Goal: Task Accomplishment & Management: Complete application form

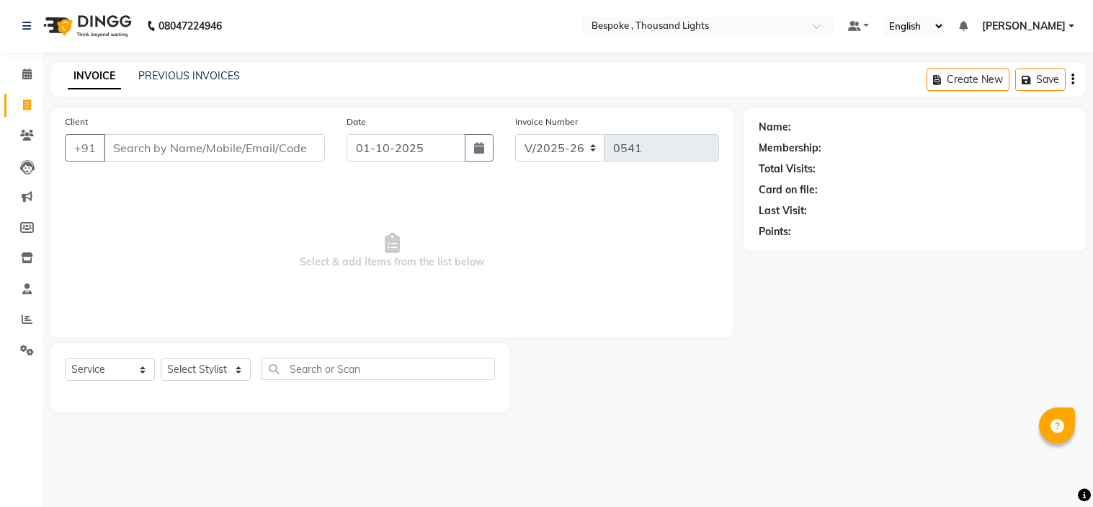
select select "8177"
select select "service"
drag, startPoint x: 0, startPoint y: 0, endPoint x: 207, endPoint y: 378, distance: 430.5
click at [207, 378] on select "Select Stylist [PERSON_NAME] CHINGSONKIM [PERSON_NAME] [PERSON_NAME] [PERSON_NA…" at bounding box center [206, 369] width 90 height 22
select select "77391"
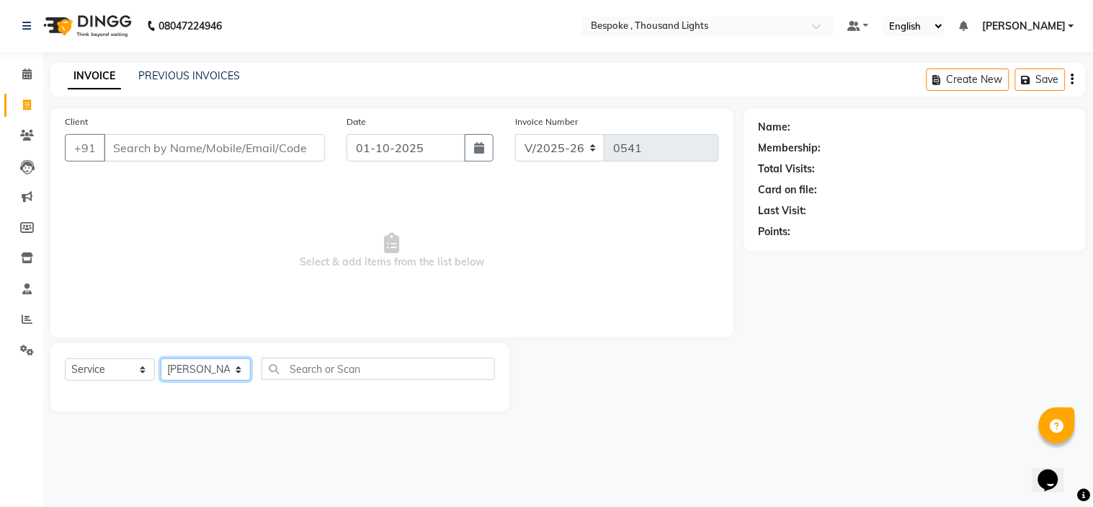
click at [161, 359] on select "Select Stylist [PERSON_NAME] CHINGSONKIM [PERSON_NAME] [PERSON_NAME] [PERSON_NA…" at bounding box center [206, 369] width 90 height 22
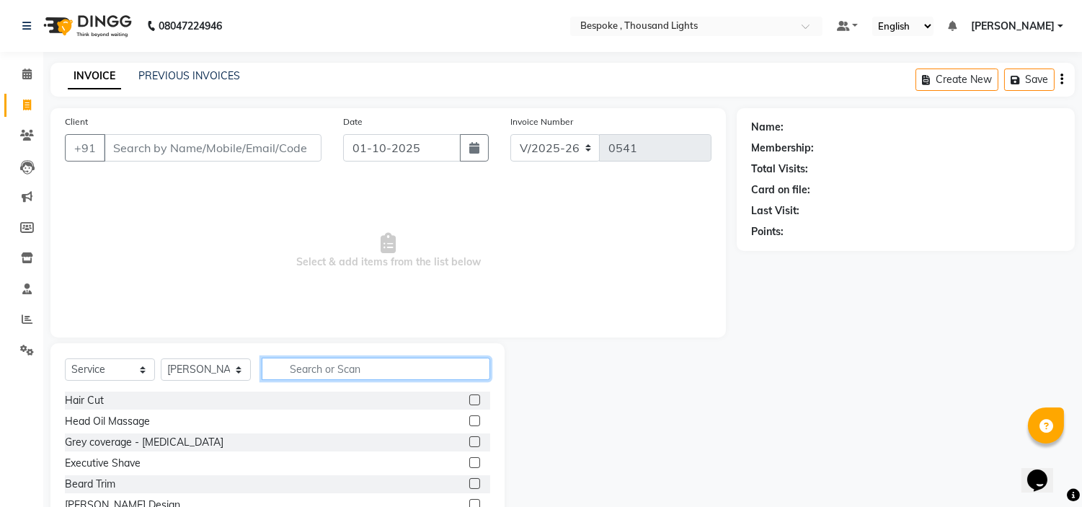
click at [337, 367] on input "text" at bounding box center [376, 368] width 228 height 22
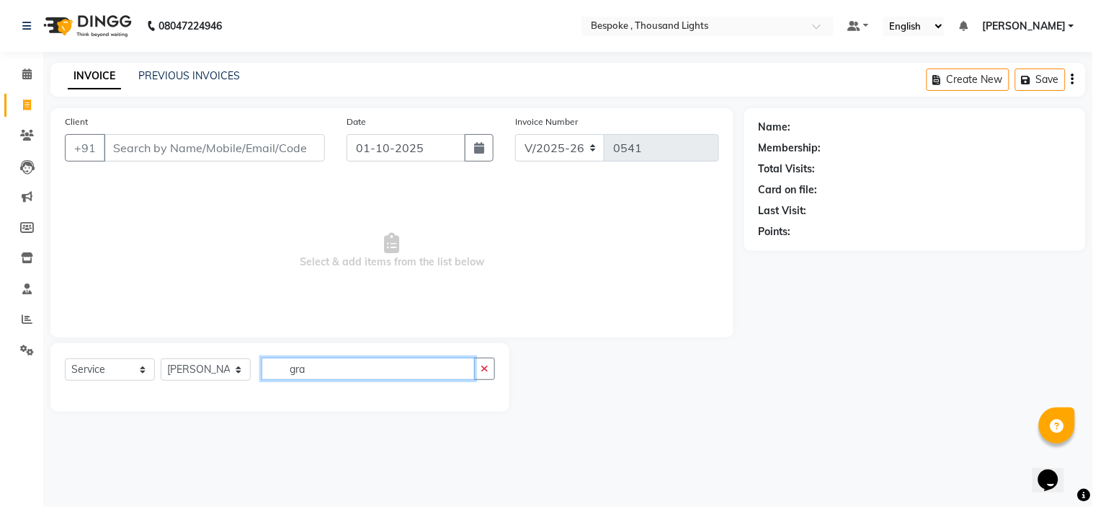
type input "gray"
drag, startPoint x: 326, startPoint y: 365, endPoint x: 269, endPoint y: 375, distance: 58.5
click at [269, 375] on input "gray" at bounding box center [368, 368] width 213 height 22
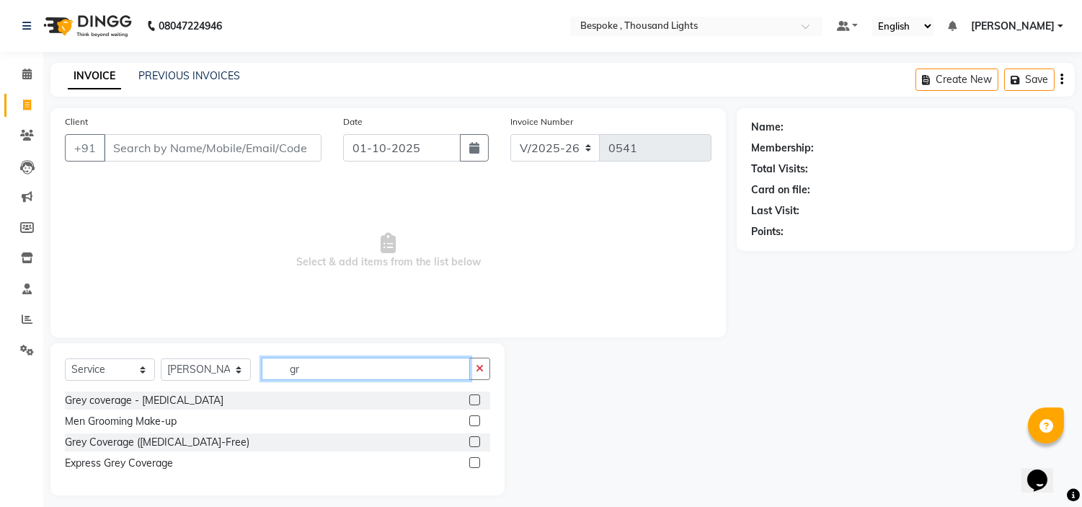
type input "gr"
click at [473, 405] on label at bounding box center [474, 399] width 11 height 11
click at [473, 405] on input "checkbox" at bounding box center [473, 400] width 9 height 9
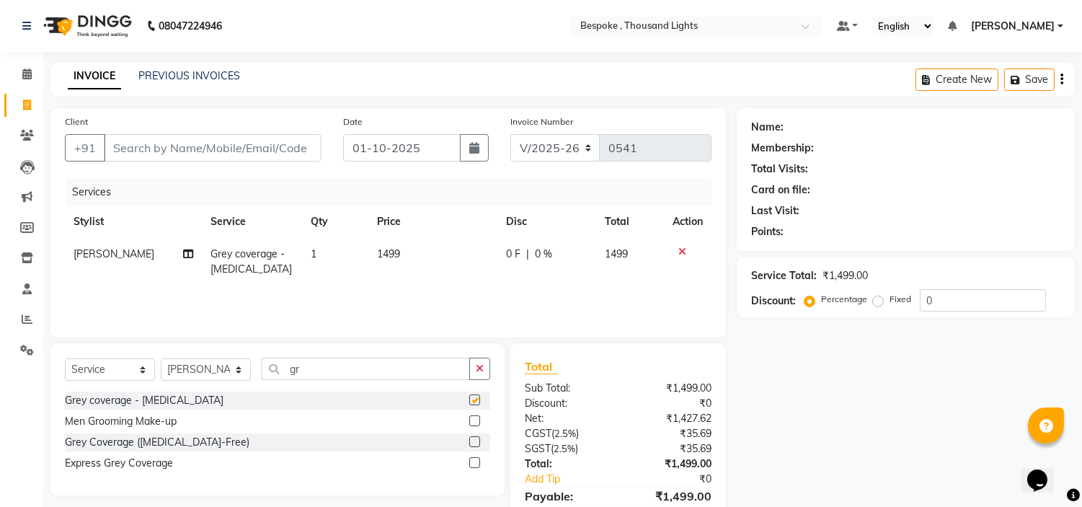
checkbox input "false"
click at [472, 442] on label at bounding box center [474, 441] width 11 height 11
click at [472, 442] on input "checkbox" at bounding box center [473, 441] width 9 height 9
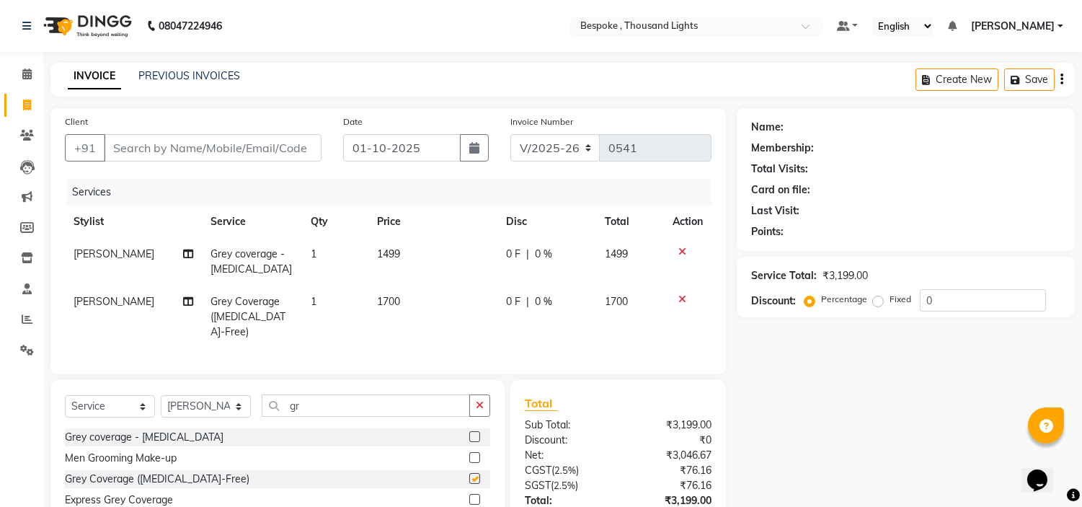
checkbox input "false"
click at [683, 252] on icon at bounding box center [682, 251] width 8 height 10
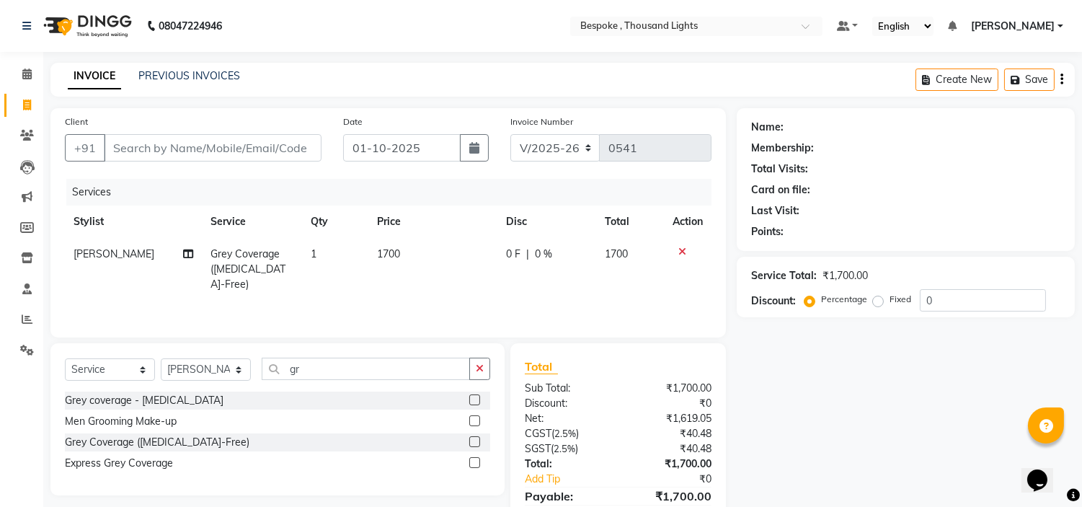
click at [682, 253] on icon at bounding box center [682, 251] width 8 height 10
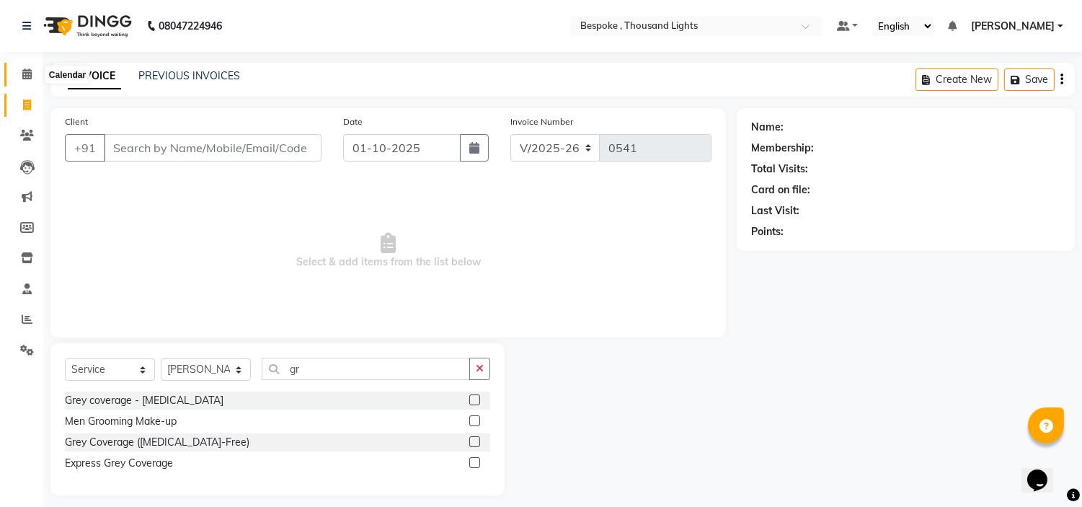
click at [25, 73] on icon at bounding box center [26, 73] width 9 height 11
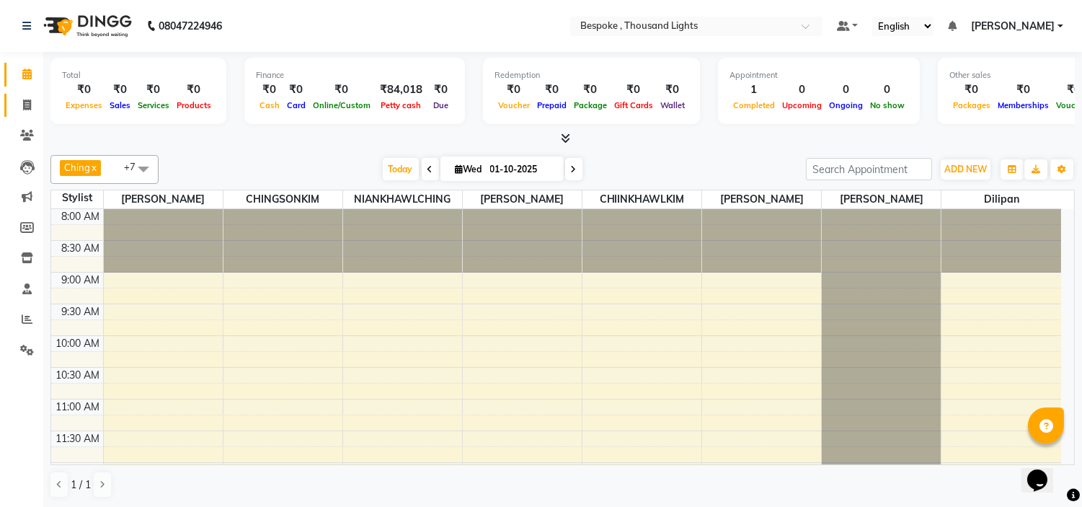
click at [24, 114] on link "Invoice" at bounding box center [21, 106] width 35 height 24
select select "8177"
select select "service"
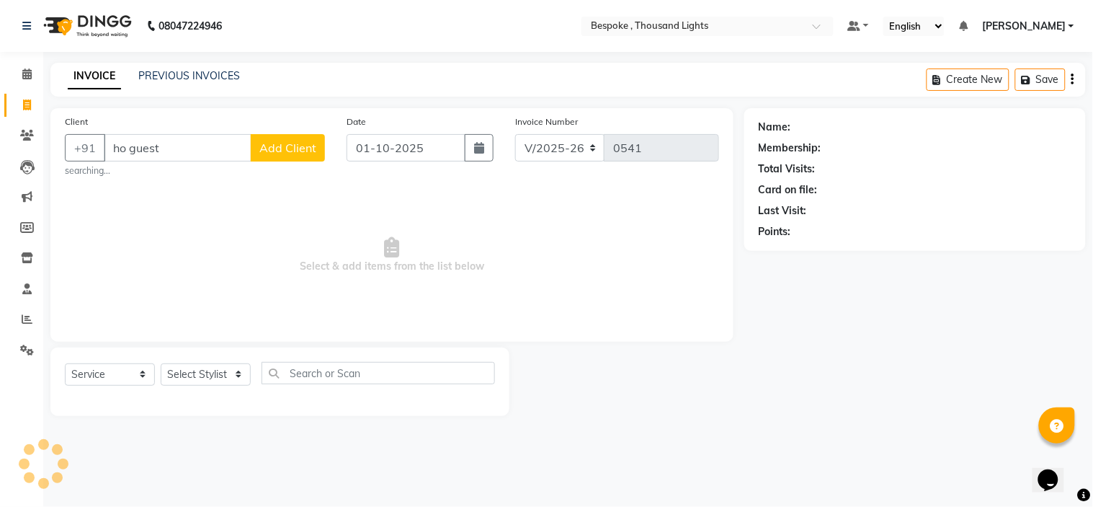
type input "ho guest"
click at [287, 148] on span "Add Client" at bounding box center [287, 148] width 57 height 14
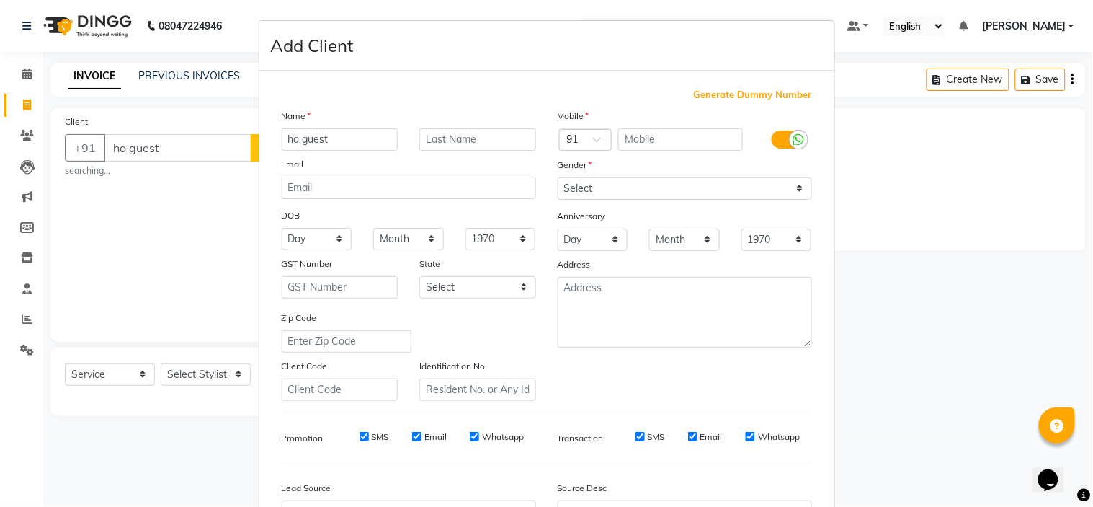
click at [746, 97] on span "Generate Dummy Number" at bounding box center [753, 95] width 118 height 14
type input "1362300000116"
checkbox input "false"
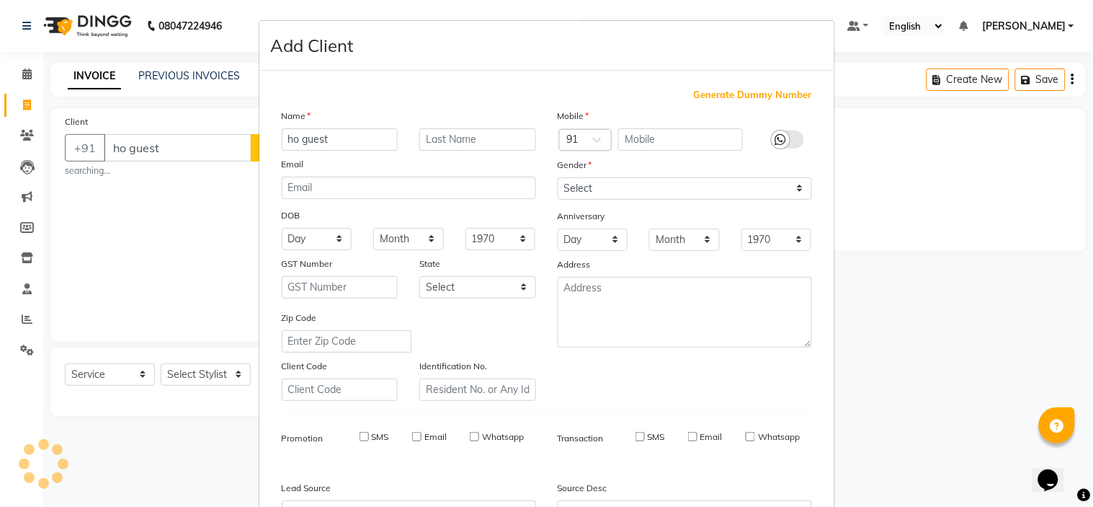
checkbox input "false"
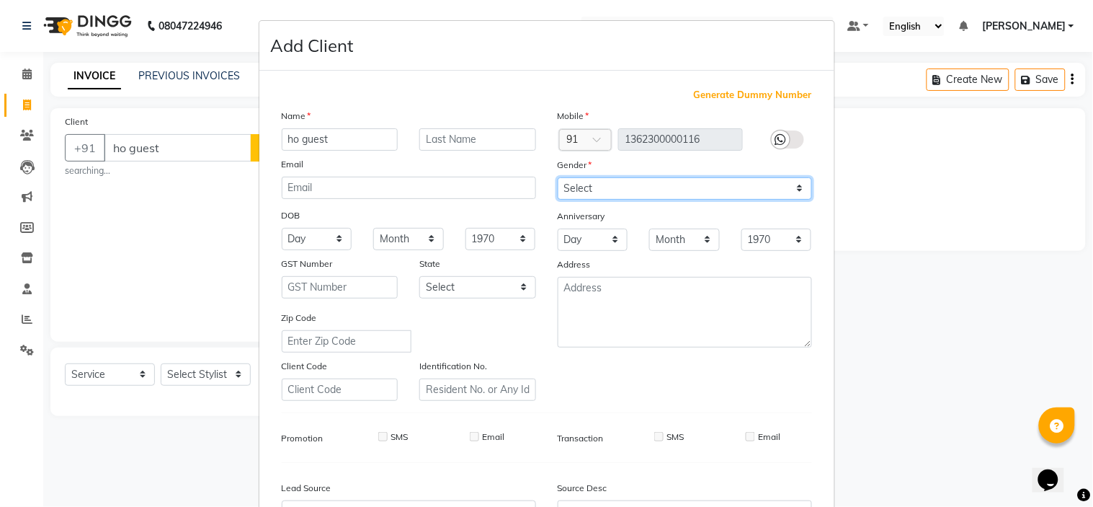
click at [633, 186] on select "Select [DEMOGRAPHIC_DATA] [DEMOGRAPHIC_DATA] Other Prefer Not To Say" at bounding box center [685, 188] width 254 height 22
select select "[DEMOGRAPHIC_DATA]"
click at [558, 177] on select "Select [DEMOGRAPHIC_DATA] [DEMOGRAPHIC_DATA] Other Prefer Not To Say" at bounding box center [685, 188] width 254 height 22
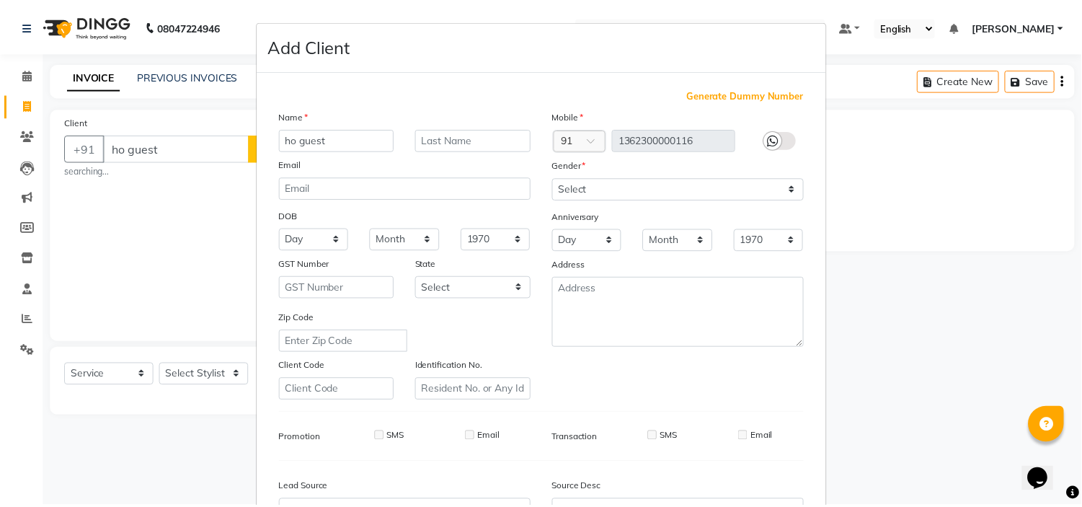
scroll to position [159, 0]
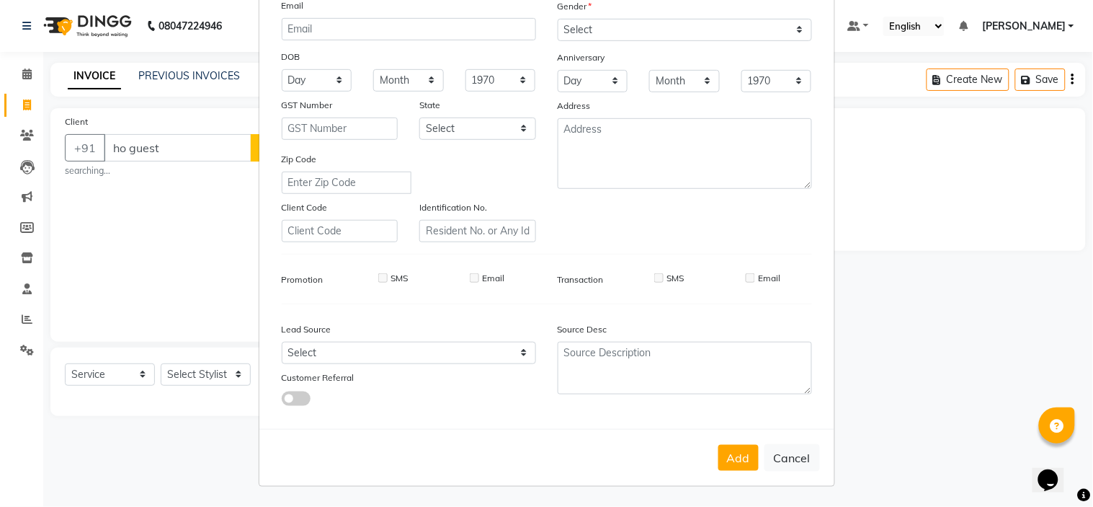
click at [746, 471] on div "Add Cancel" at bounding box center [546, 457] width 575 height 57
click at [729, 458] on button "Add" at bounding box center [738, 458] width 40 height 26
type input "1362300000116"
select select
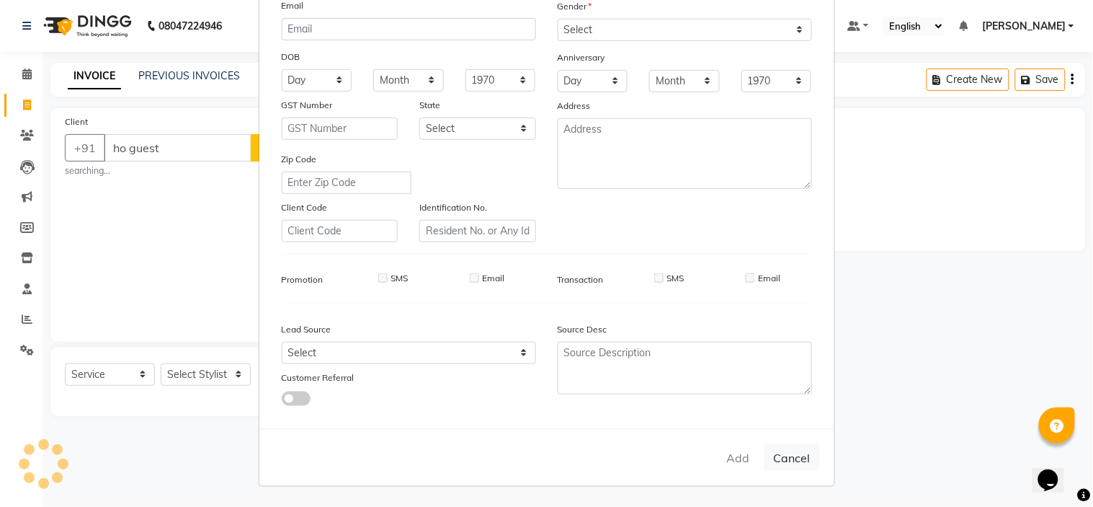
select select
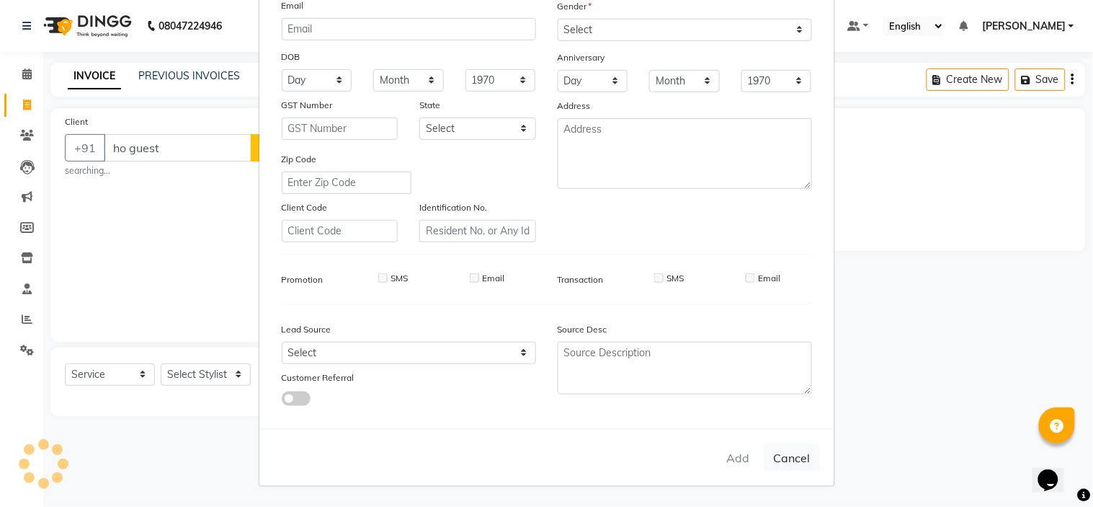
checkbox input "false"
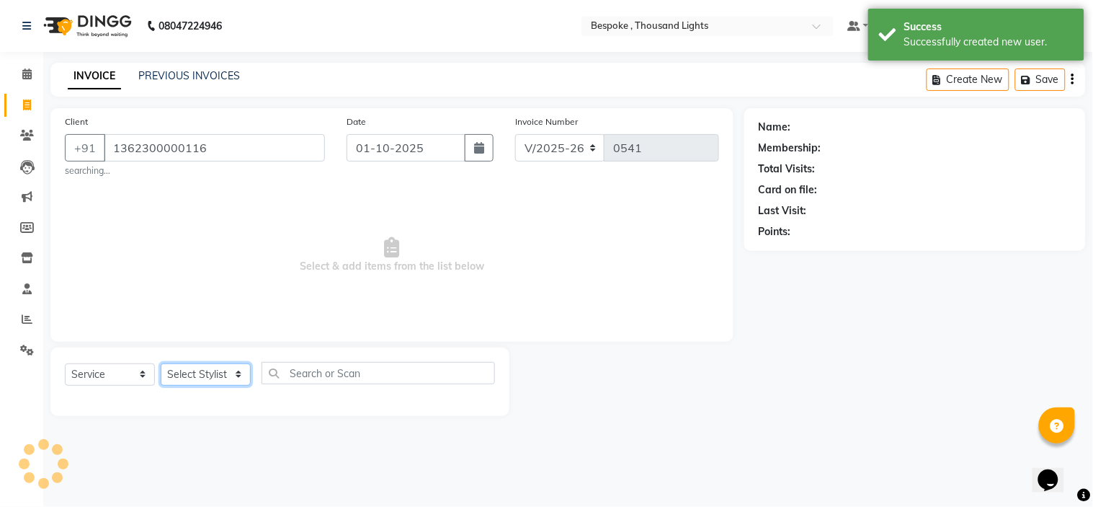
click at [198, 376] on select "Select Stylist [PERSON_NAME] CHINGSONKIM [PERSON_NAME] [PERSON_NAME] [PERSON_NA…" at bounding box center [206, 374] width 90 height 22
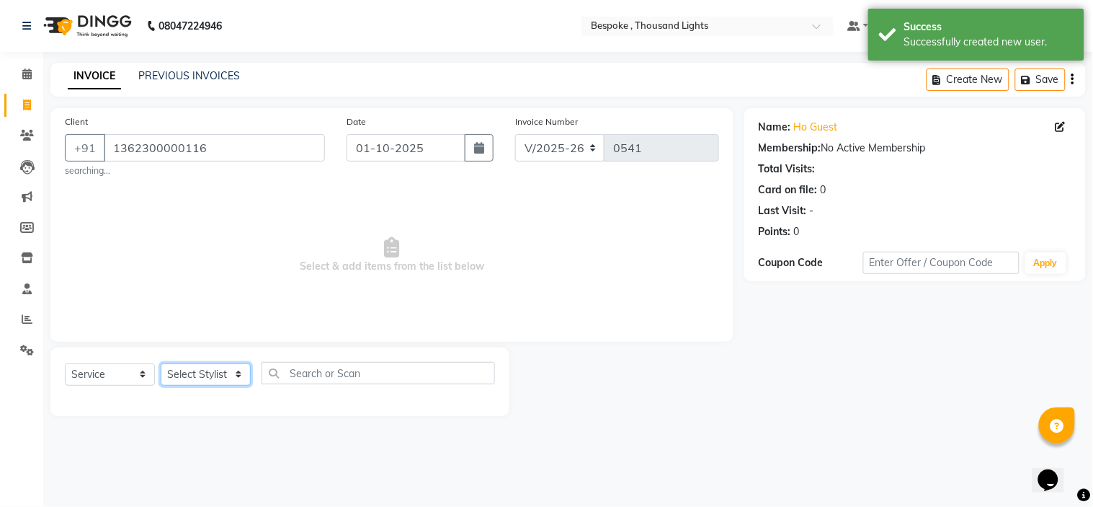
select select "77391"
click at [161, 363] on select "Select Stylist [PERSON_NAME] CHINGSONKIM [PERSON_NAME] [PERSON_NAME] [PERSON_NA…" at bounding box center [206, 374] width 90 height 22
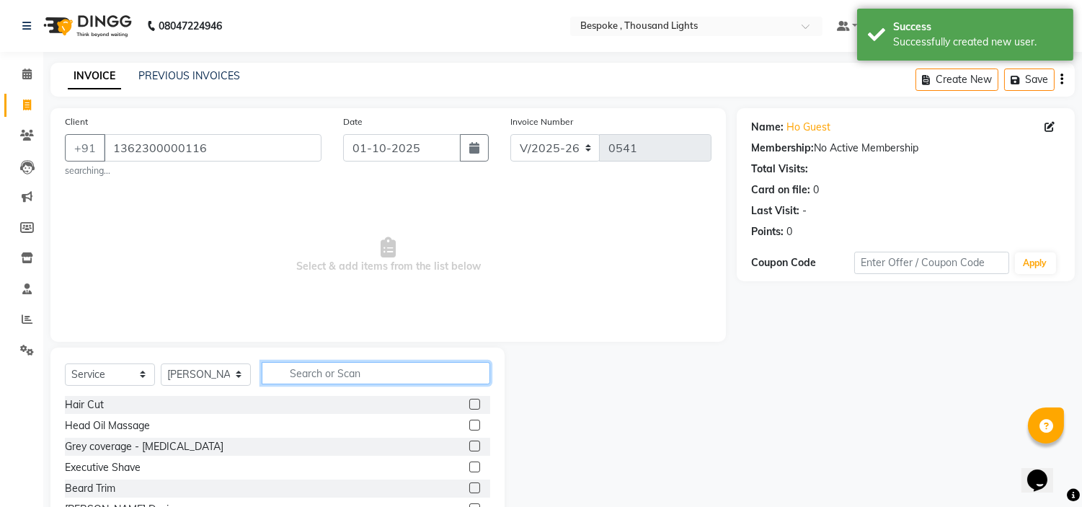
click at [376, 371] on input "text" at bounding box center [376, 373] width 228 height 22
type input "com"
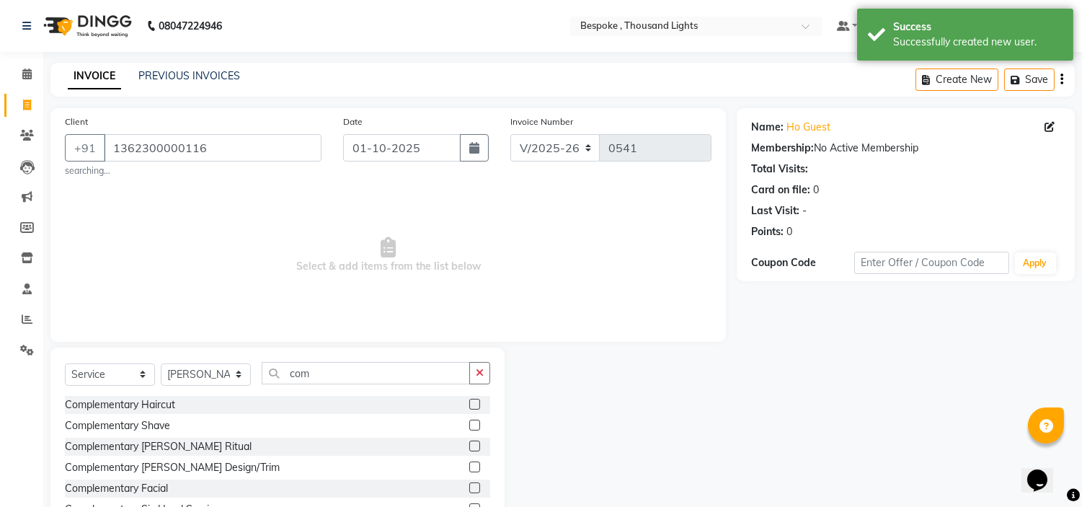
click at [469, 406] on label at bounding box center [474, 403] width 11 height 11
click at [469, 406] on input "checkbox" at bounding box center [473, 404] width 9 height 9
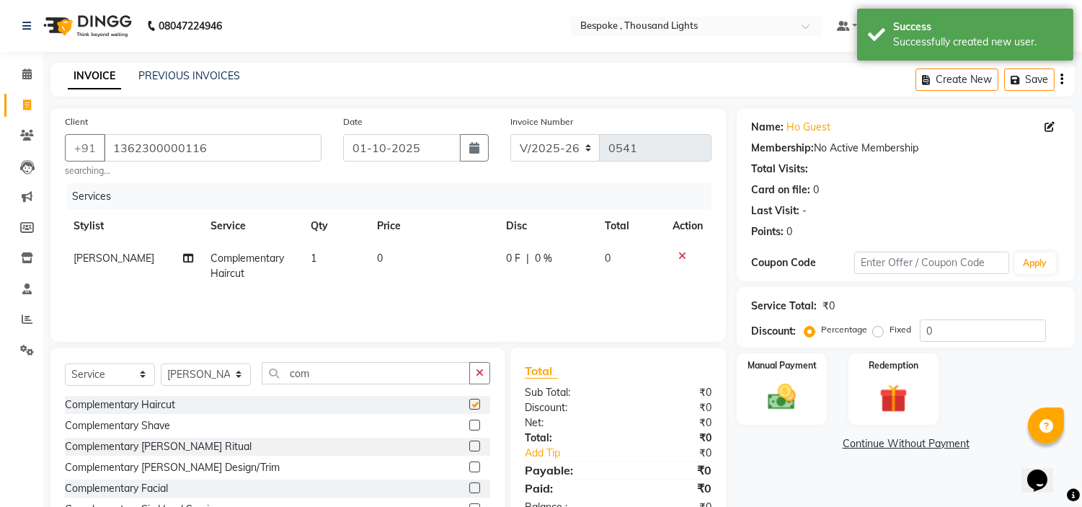
checkbox input "false"
click at [791, 409] on img at bounding box center [782, 397] width 48 height 34
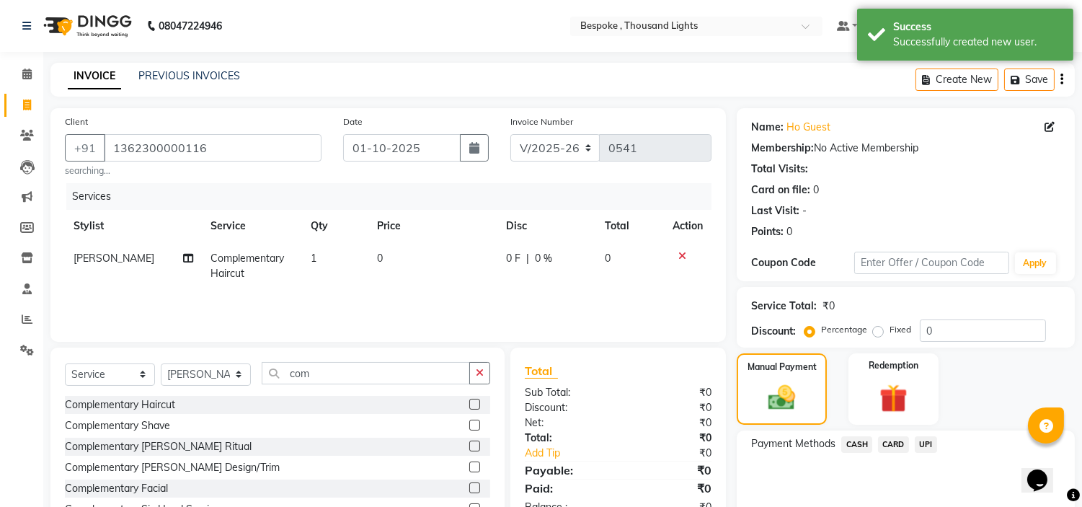
scroll to position [75, 0]
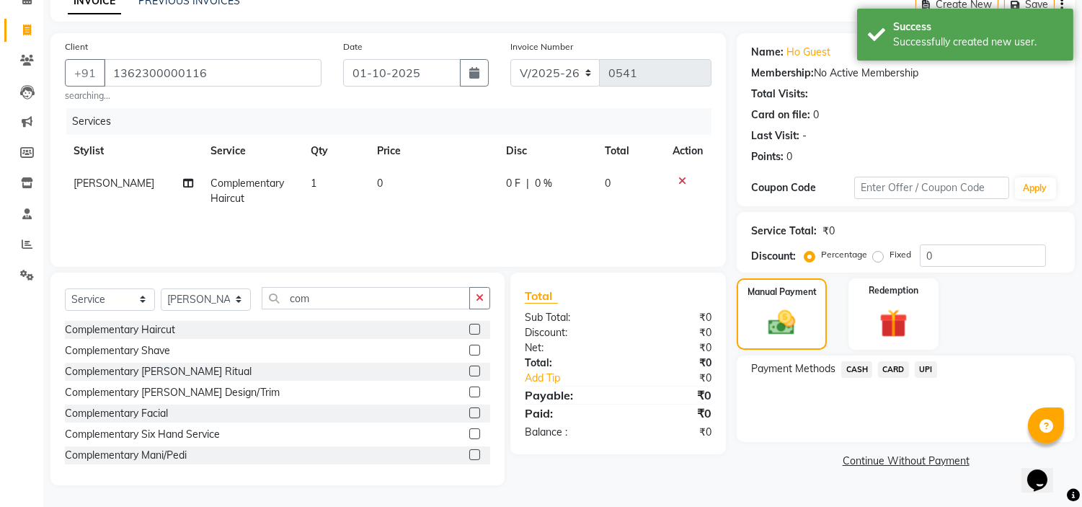
click at [855, 377] on div "CASH" at bounding box center [853, 370] width 37 height 19
click at [857, 373] on span "CASH" at bounding box center [856, 369] width 31 height 17
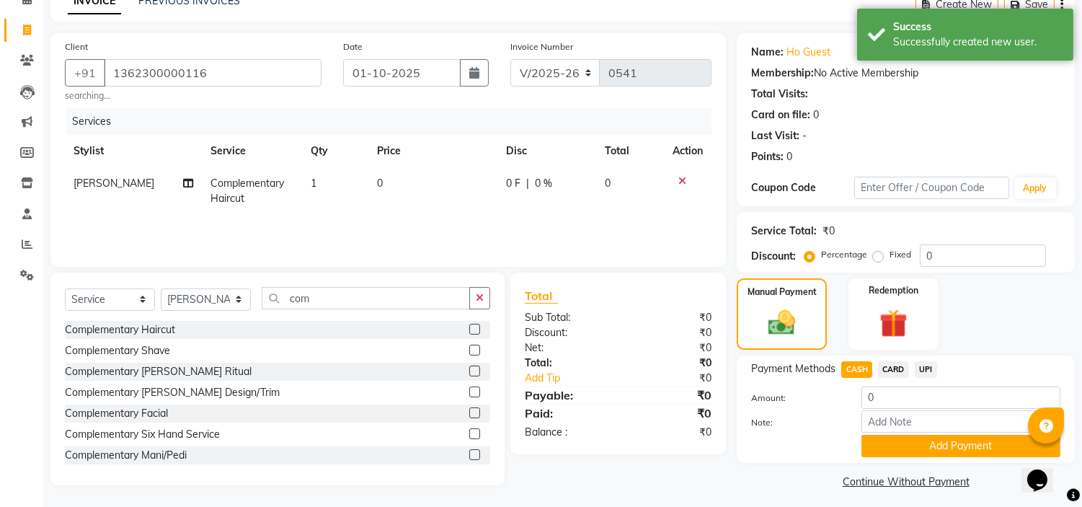
drag, startPoint x: 896, startPoint y: 449, endPoint x: 1028, endPoint y: 298, distance: 200.2
click at [896, 450] on button "Add Payment" at bounding box center [960, 445] width 199 height 22
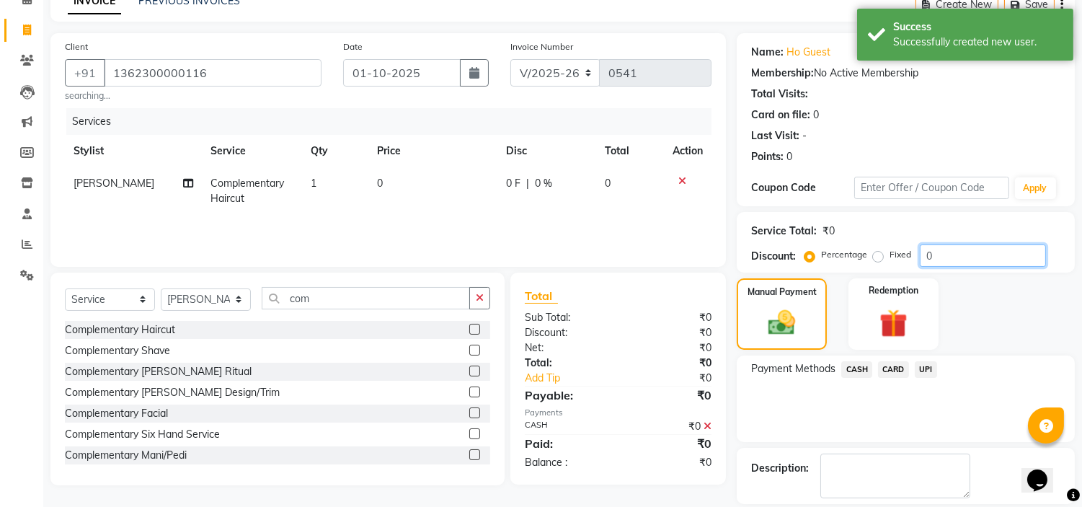
drag, startPoint x: 1069, startPoint y: 262, endPoint x: 1079, endPoint y: 427, distance: 165.3
click at [1078, 416] on div "Name: Ho Guest Membership: No Active Membership Total Visits: Card on file: 0 L…" at bounding box center [910, 293] width 349 height 520
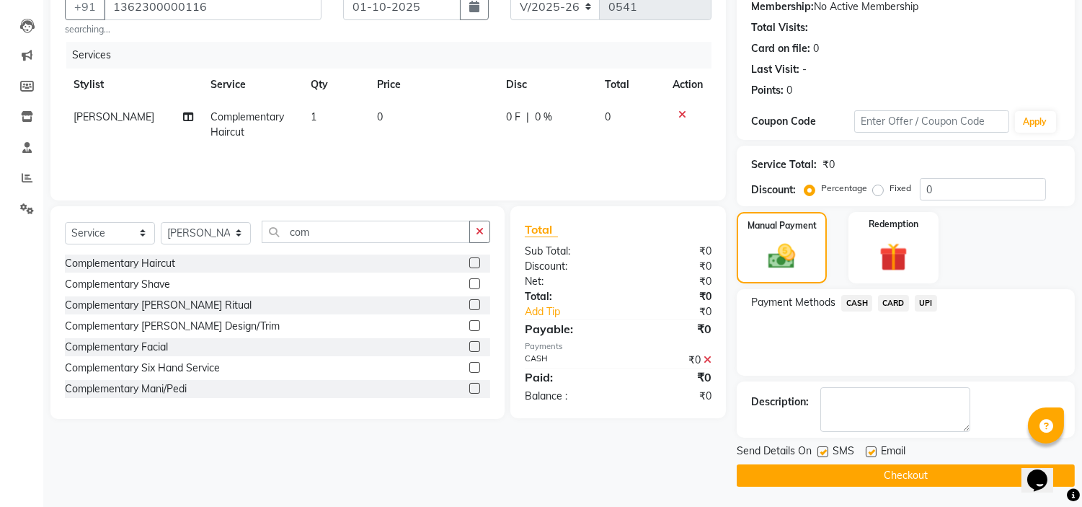
click at [906, 472] on button "Checkout" at bounding box center [905, 475] width 338 height 22
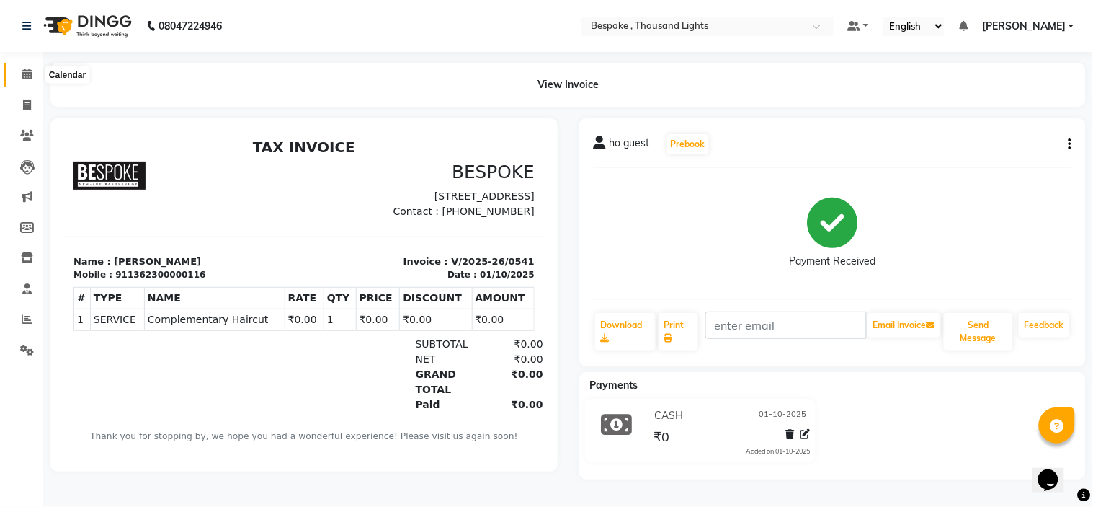
click at [31, 77] on span at bounding box center [26, 74] width 25 height 17
